Goal: Task Accomplishment & Management: Complete application form

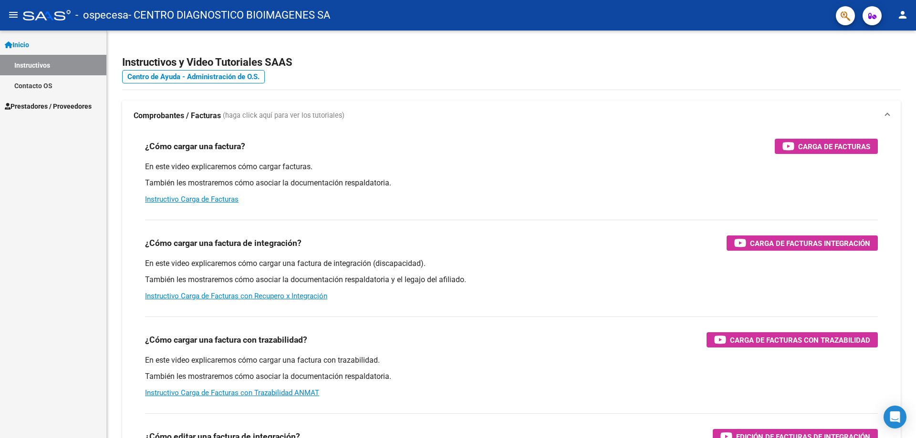
click at [41, 102] on span "Prestadores / Proveedores" at bounding box center [48, 106] width 87 height 10
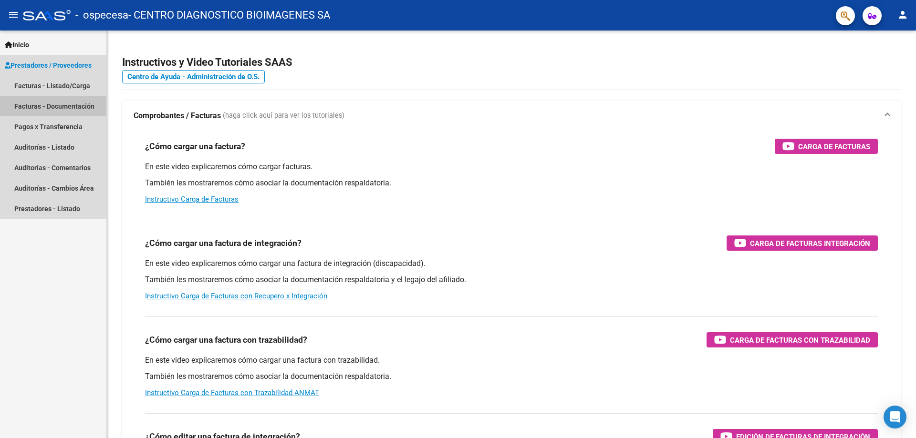
click at [31, 106] on link "Facturas - Documentación" at bounding box center [53, 106] width 106 height 21
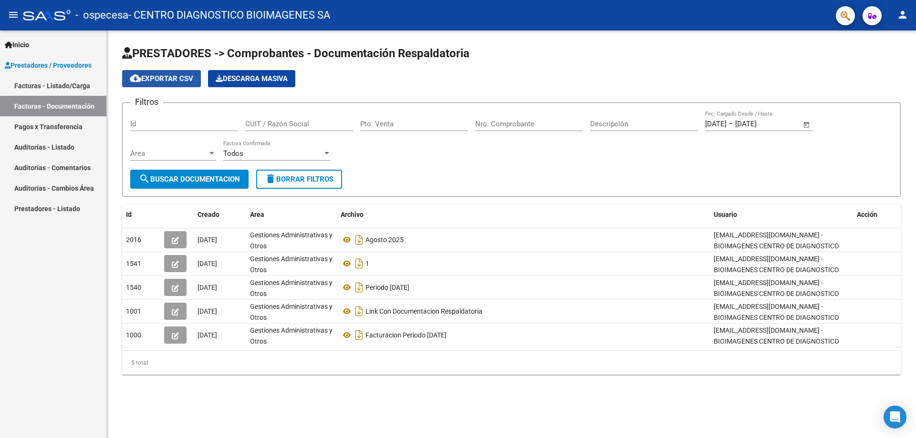
click at [174, 76] on span "cloud_download Exportar CSV" at bounding box center [161, 78] width 63 height 9
click at [76, 63] on span "Prestadores / Proveedores" at bounding box center [48, 65] width 87 height 10
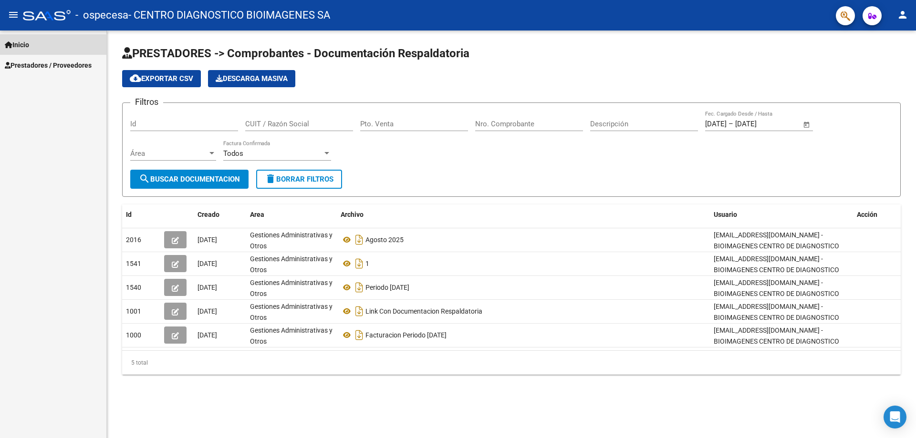
click at [26, 45] on span "Inicio" at bounding box center [17, 45] width 24 height 10
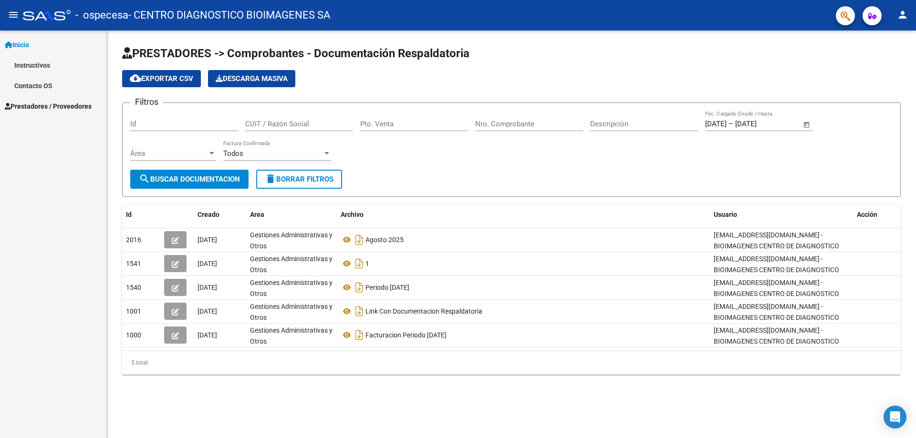
click at [37, 103] on span "Prestadores / Proveedores" at bounding box center [48, 106] width 87 height 10
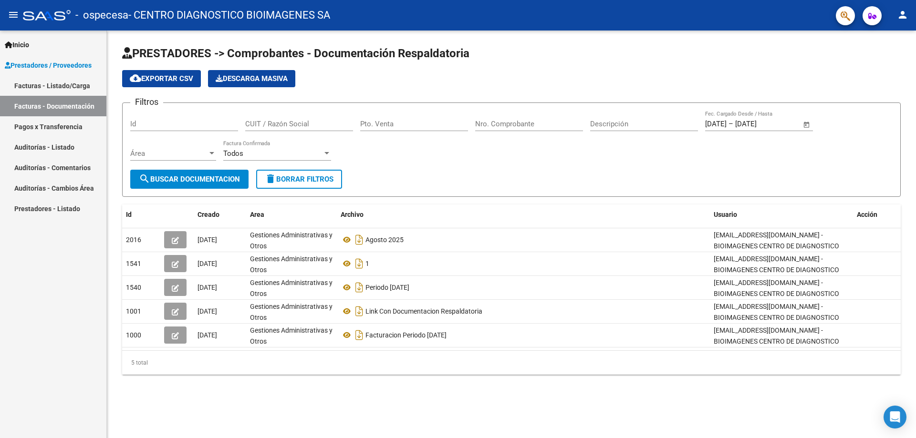
click at [17, 82] on link "Facturas - Listado/Carga" at bounding box center [53, 85] width 106 height 21
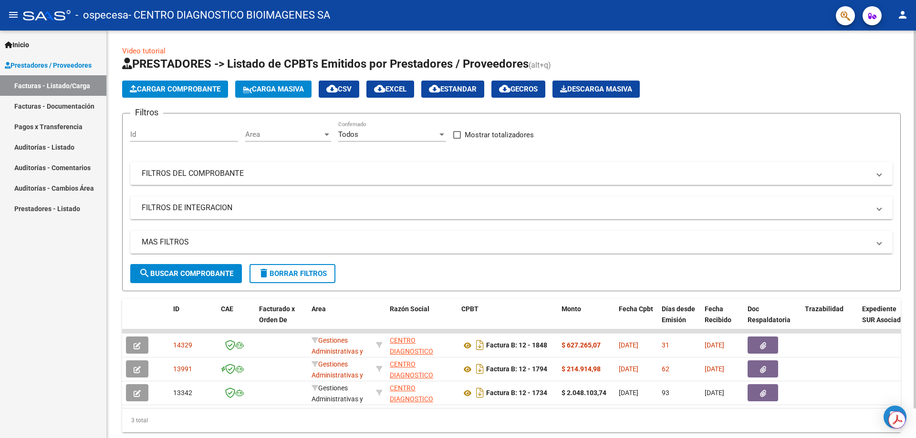
click at [203, 89] on span "Cargar Comprobante" at bounding box center [175, 89] width 91 height 9
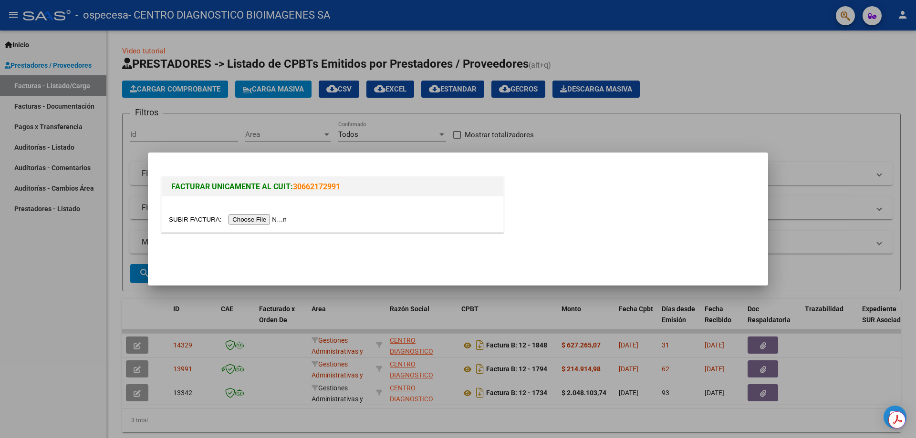
click at [257, 218] on input "file" at bounding box center [229, 220] width 121 height 10
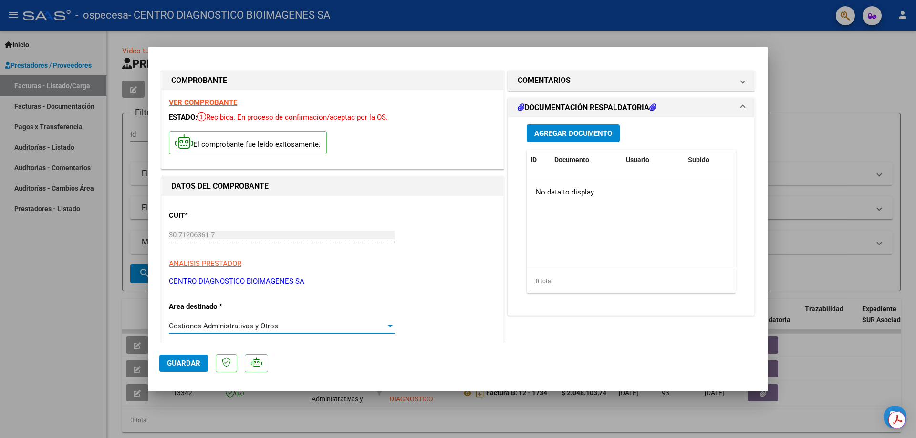
click at [383, 323] on div "Gestiones Administrativas y Otros" at bounding box center [277, 326] width 217 height 9
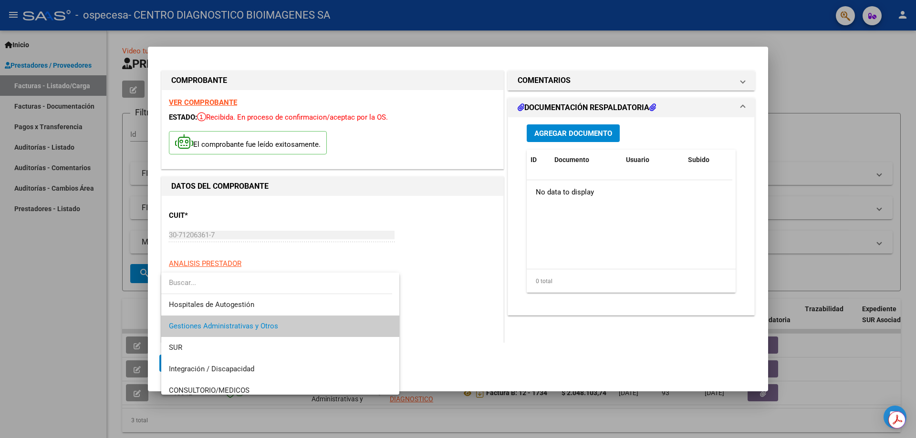
drag, startPoint x: 427, startPoint y: 300, endPoint x: 500, endPoint y: 72, distance: 238.8
click at [426, 283] on div at bounding box center [458, 219] width 916 height 438
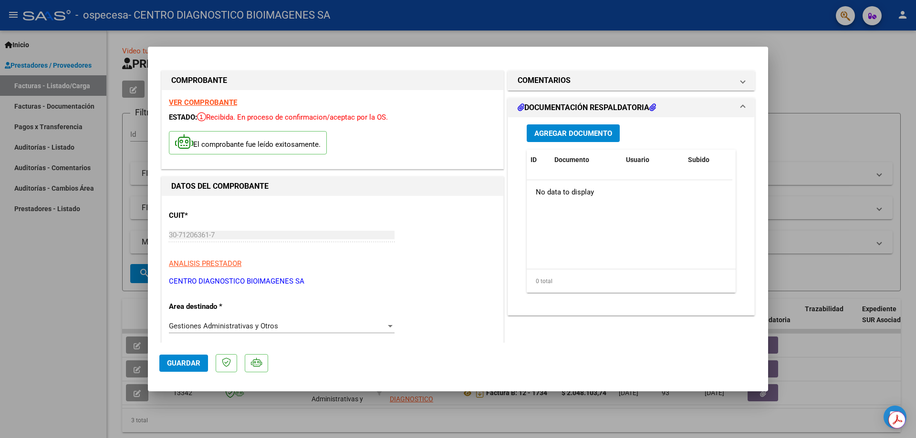
click at [660, 106] on mat-panel-title "DOCUMENTACIÓN RESPALDATORIA" at bounding box center [626, 107] width 216 height 11
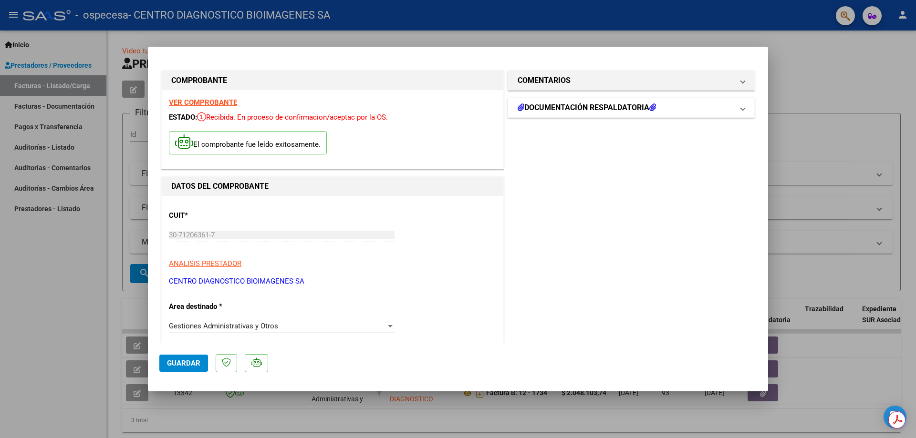
click at [672, 109] on mat-panel-title "DOCUMENTACIÓN RESPALDATORIA" at bounding box center [626, 107] width 216 height 11
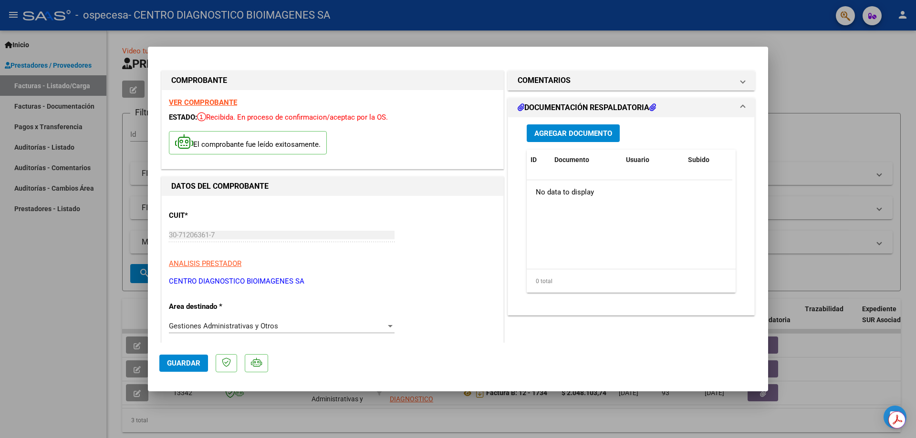
click at [562, 132] on span "Agregar Documento" at bounding box center [573, 133] width 78 height 9
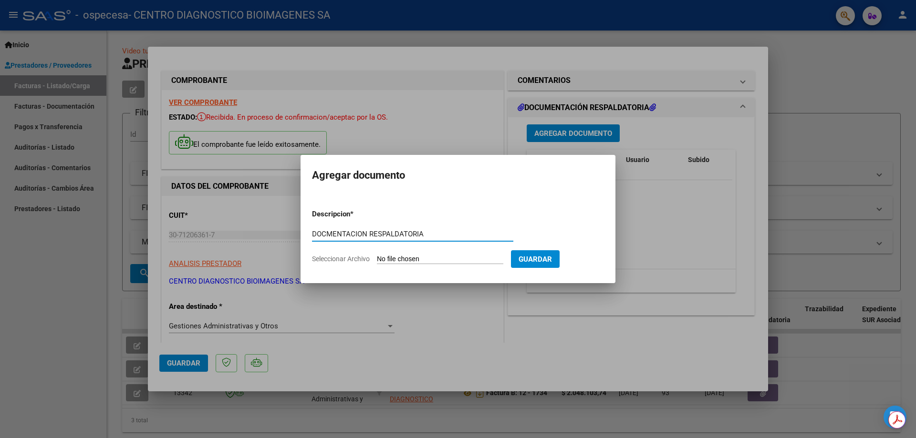
type input "DOCMENTACION RESPALDATORIA"
click at [402, 257] on input "Seleccionar Archivo" at bounding box center [440, 259] width 126 height 9
type input "C:\fakepath\DOC RESPALDATORIA.pdf"
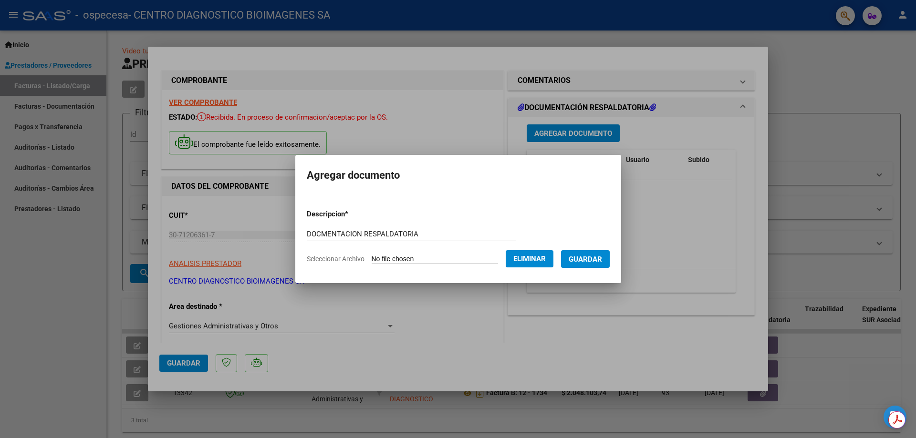
click at [597, 259] on span "Guardar" at bounding box center [585, 259] width 33 height 9
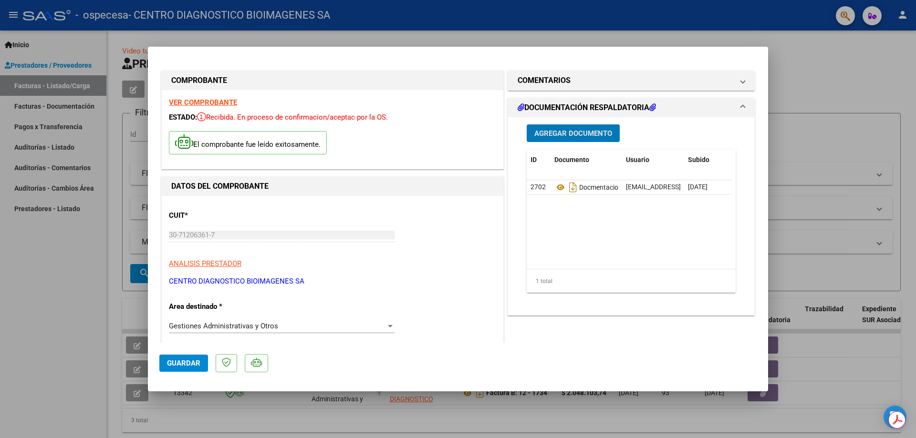
click at [388, 327] on div at bounding box center [390, 326] width 5 height 2
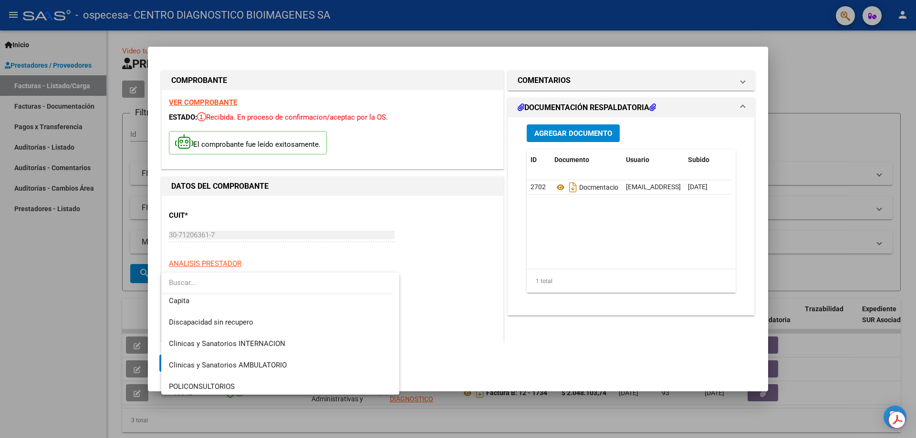
scroll to position [9, 0]
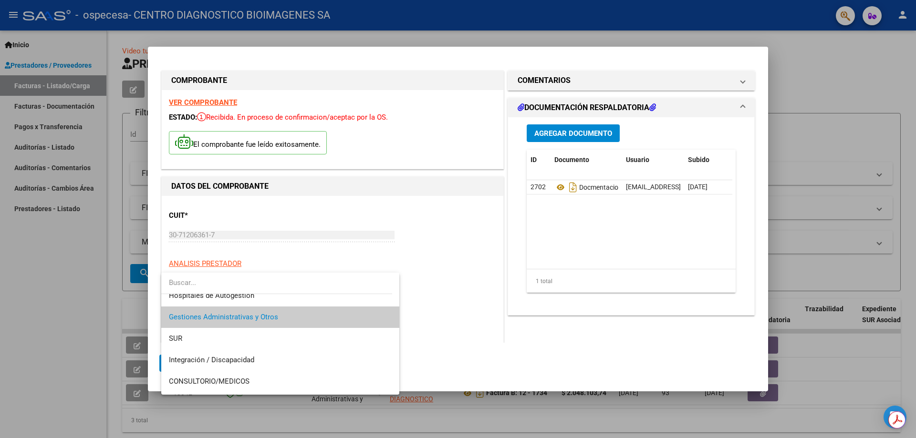
click at [450, 293] on div at bounding box center [458, 219] width 916 height 438
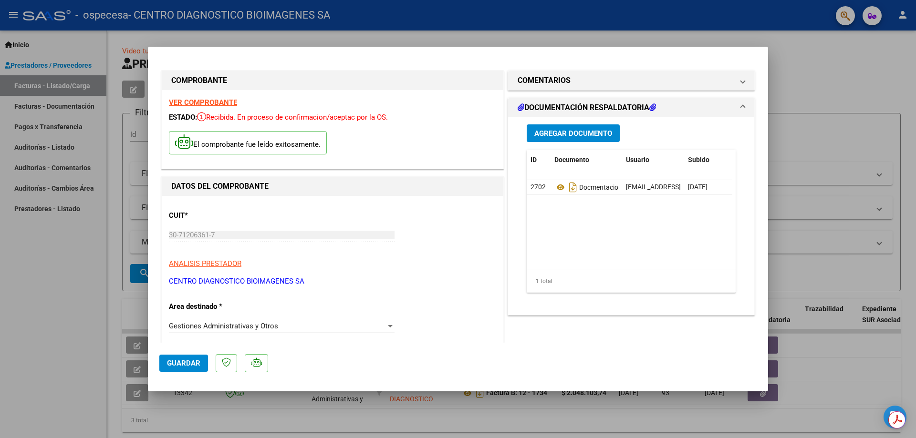
click at [202, 230] on div "30-71206361-7 Ingresar CUIT" at bounding box center [282, 235] width 226 height 14
click at [195, 364] on span "Guardar" at bounding box center [183, 363] width 33 height 9
click at [187, 363] on span "Guardar" at bounding box center [183, 363] width 33 height 9
click at [781, 46] on div at bounding box center [458, 219] width 916 height 438
type input "$ 0,00"
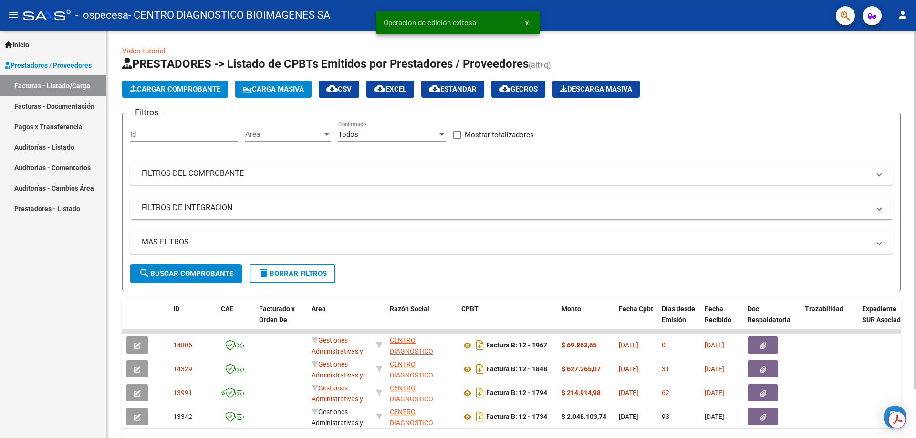
scroll to position [56, 0]
